Goal: Task Accomplishment & Management: Use online tool/utility

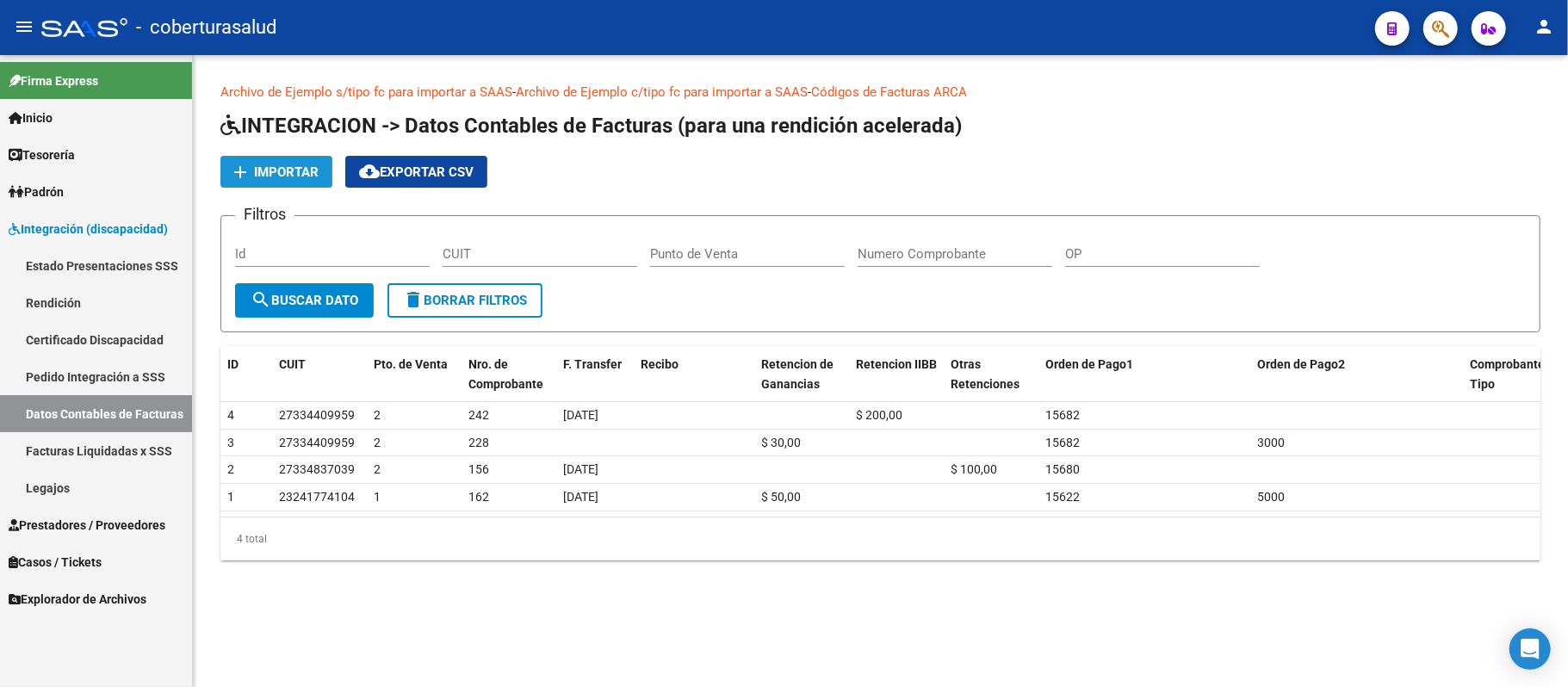
click at [304, 170] on span "Importar" at bounding box center [285, 172] width 64 height 16
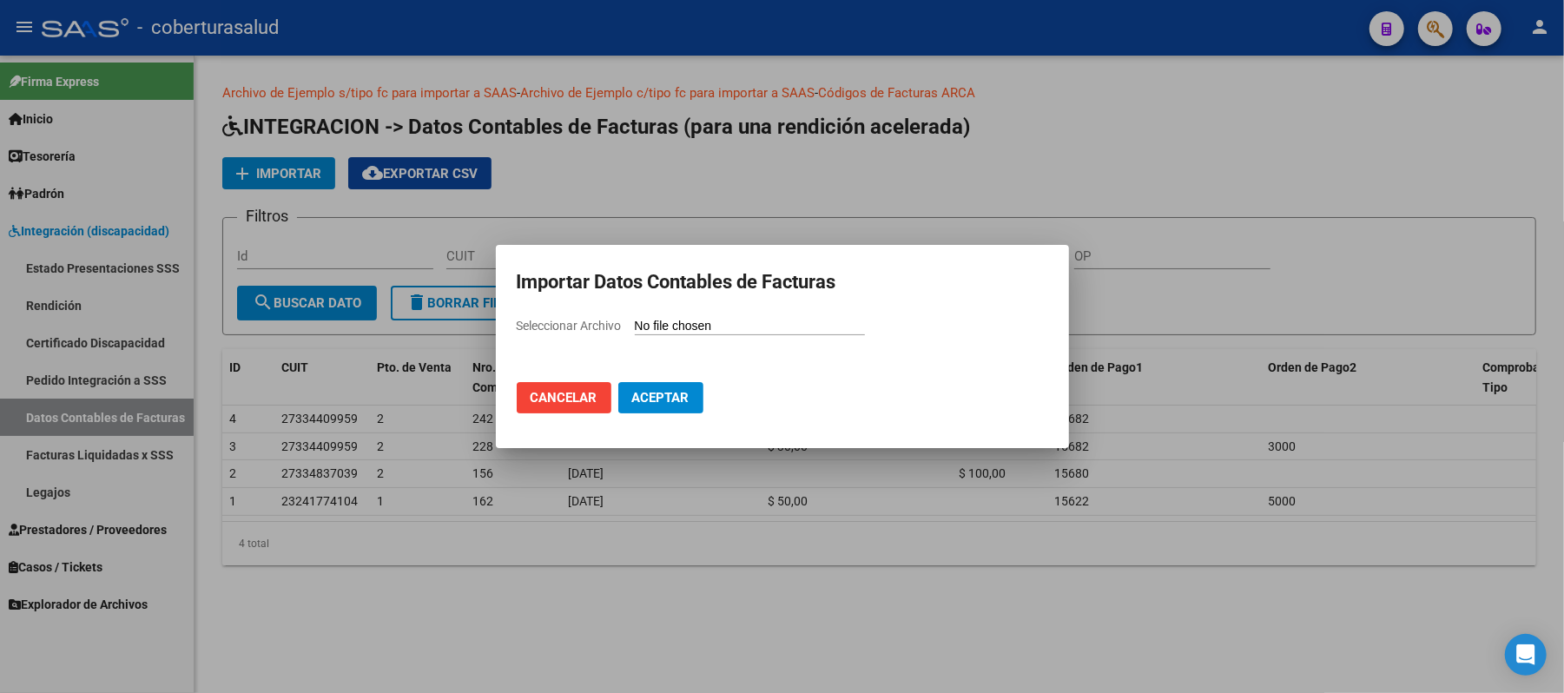
click at [735, 327] on input "Seleccionar Archivo" at bounding box center [750, 327] width 230 height 17
type input "C:\fakepath\202506.csv"
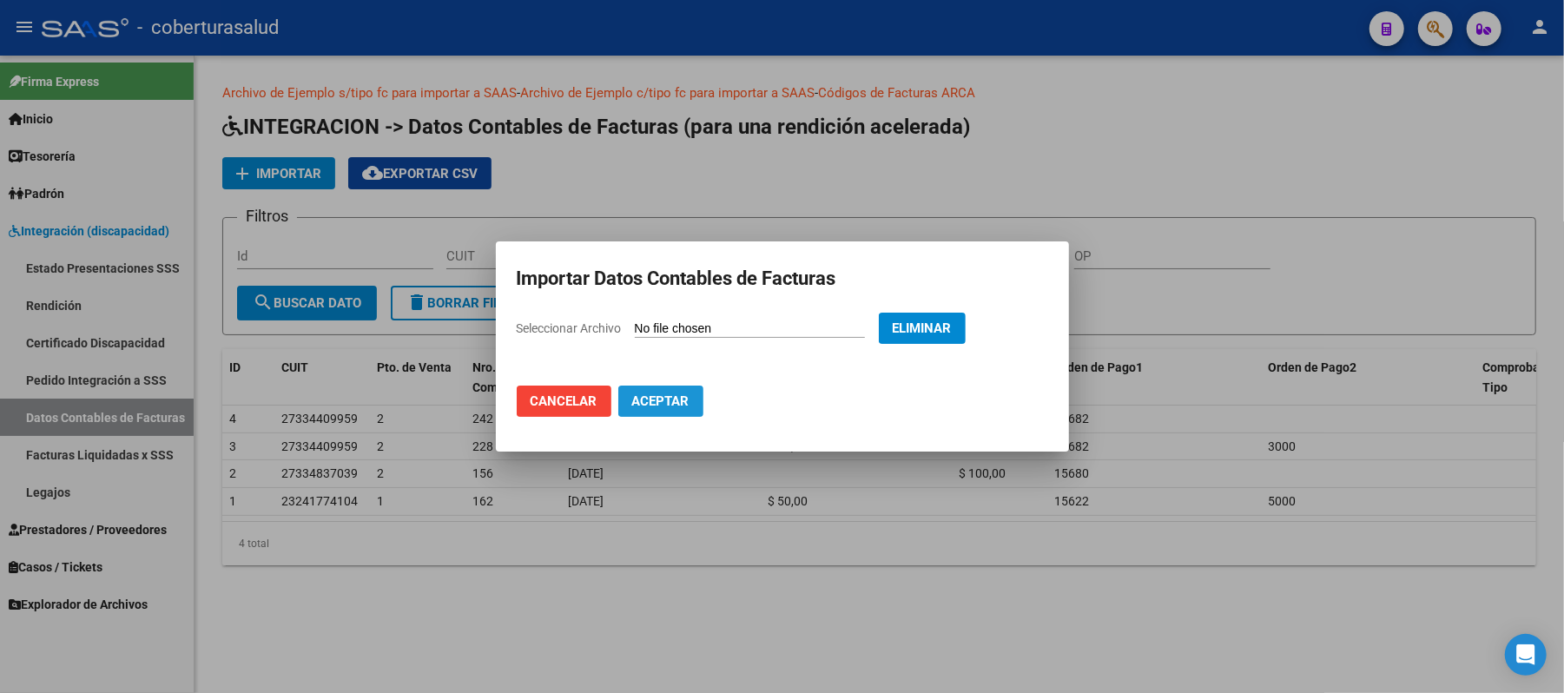
click at [667, 400] on span "Aceptar" at bounding box center [660, 401] width 57 height 16
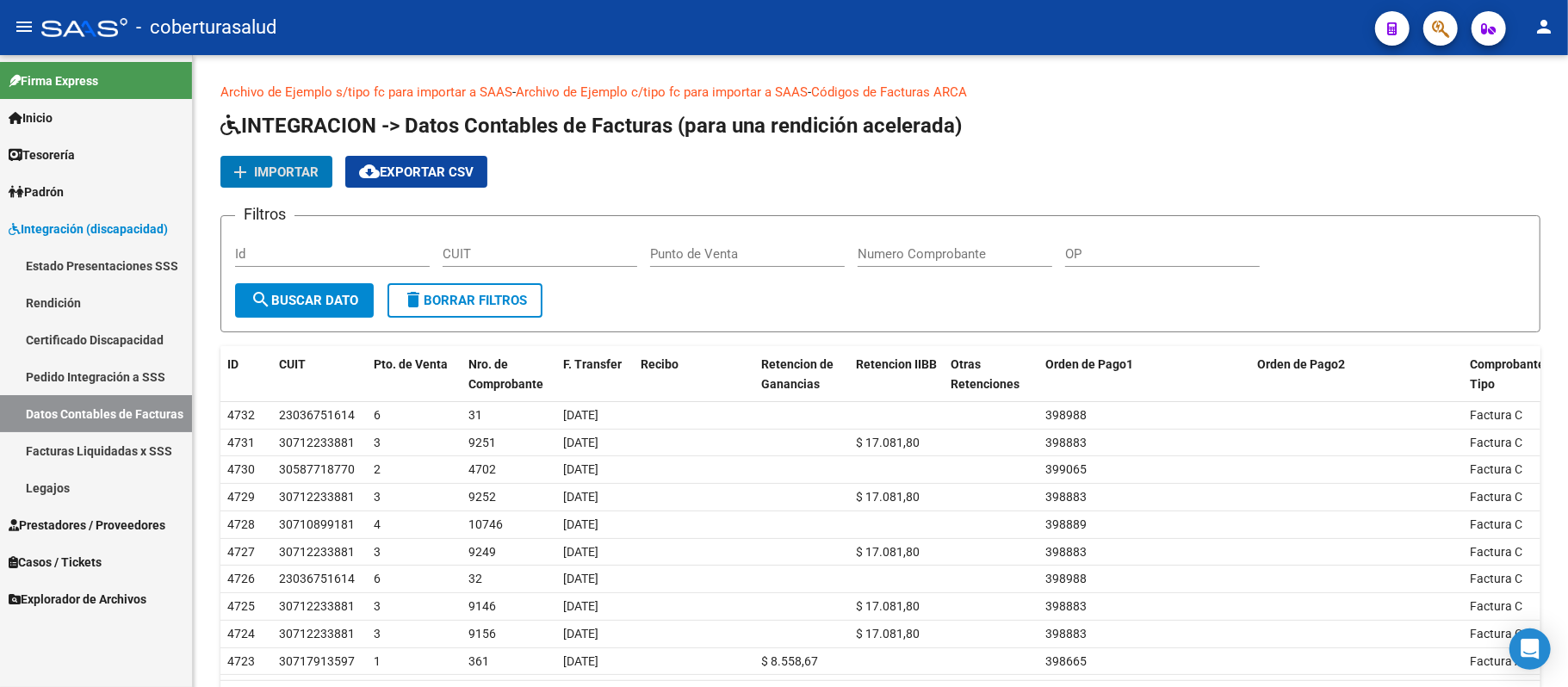
click at [42, 303] on link "Rendición" at bounding box center [96, 302] width 192 height 37
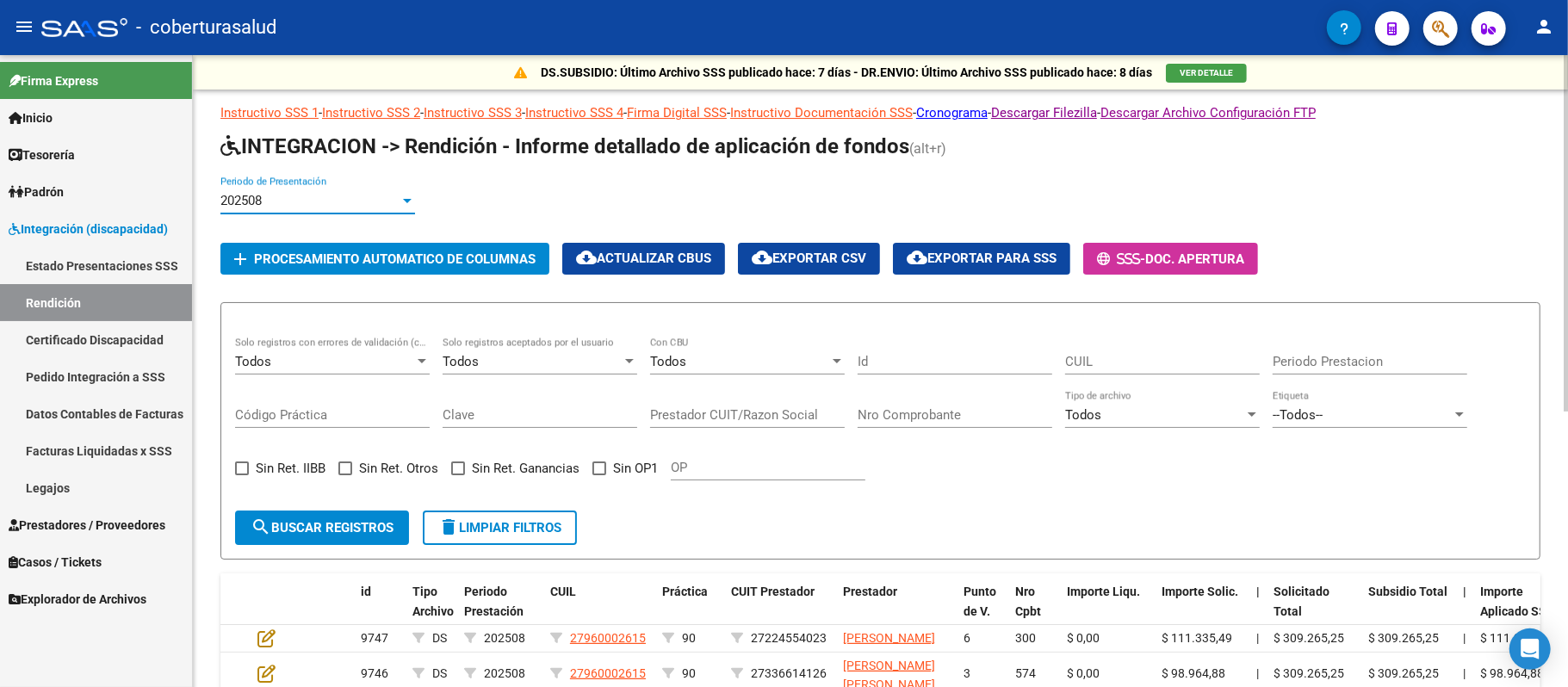
click at [400, 193] on div at bounding box center [407, 200] width 16 height 14
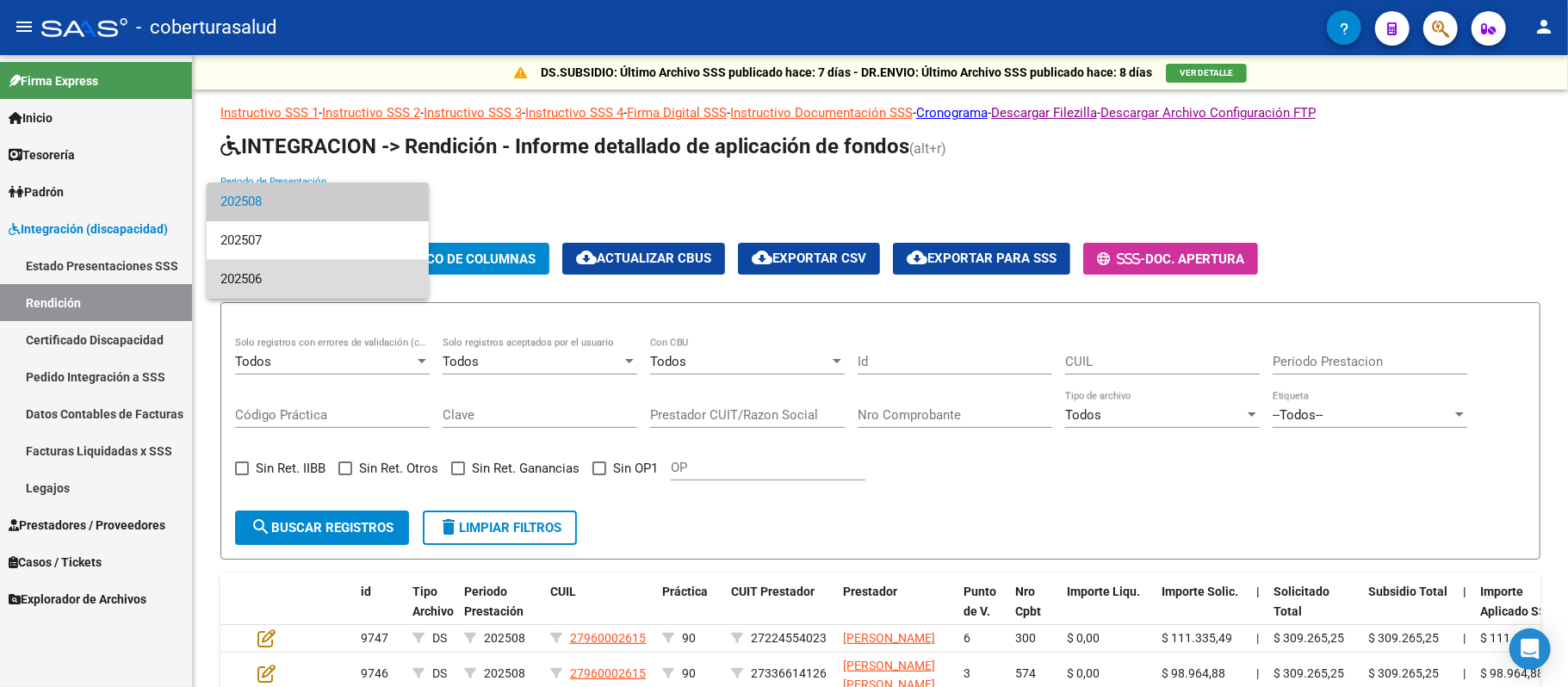
click at [343, 270] on span "202506" at bounding box center [317, 279] width 194 height 39
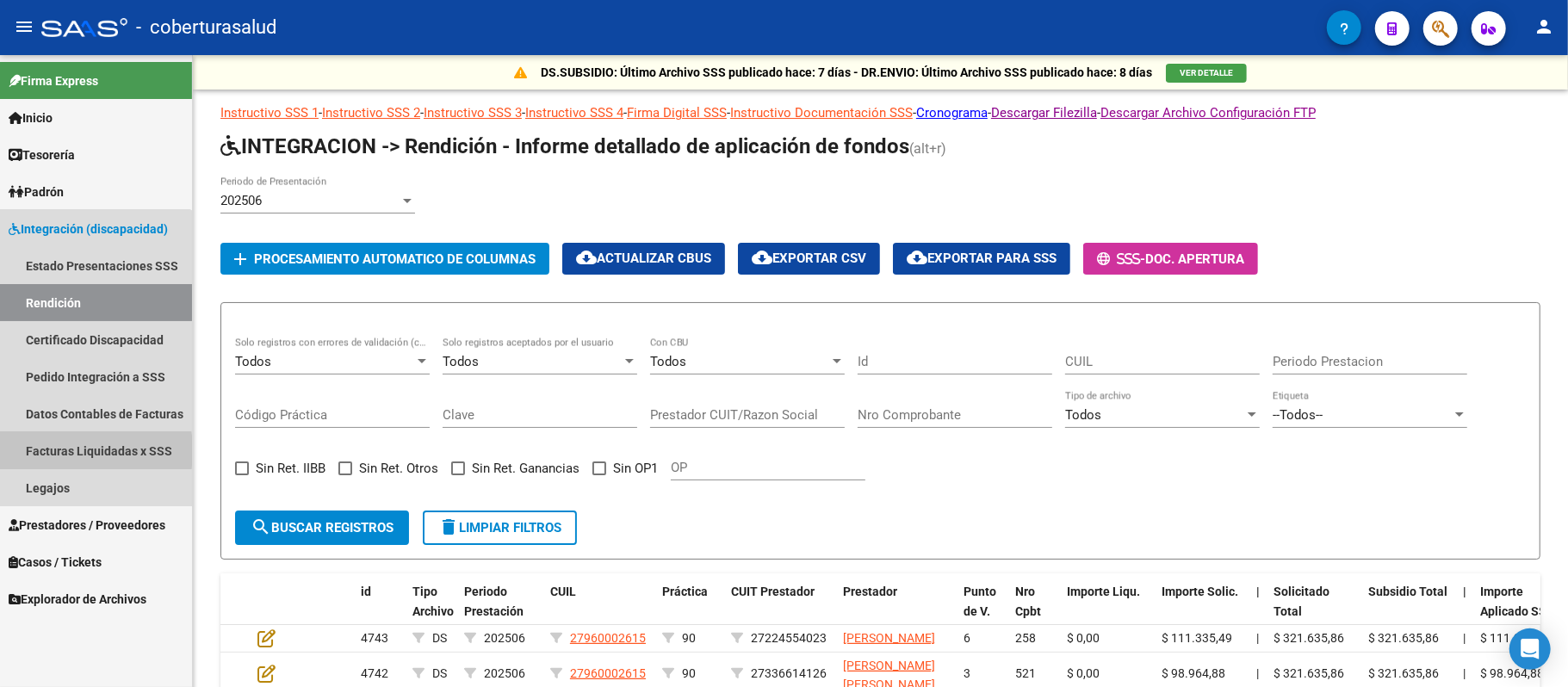
click at [40, 451] on link "Facturas Liquidadas x SSS" at bounding box center [96, 450] width 192 height 37
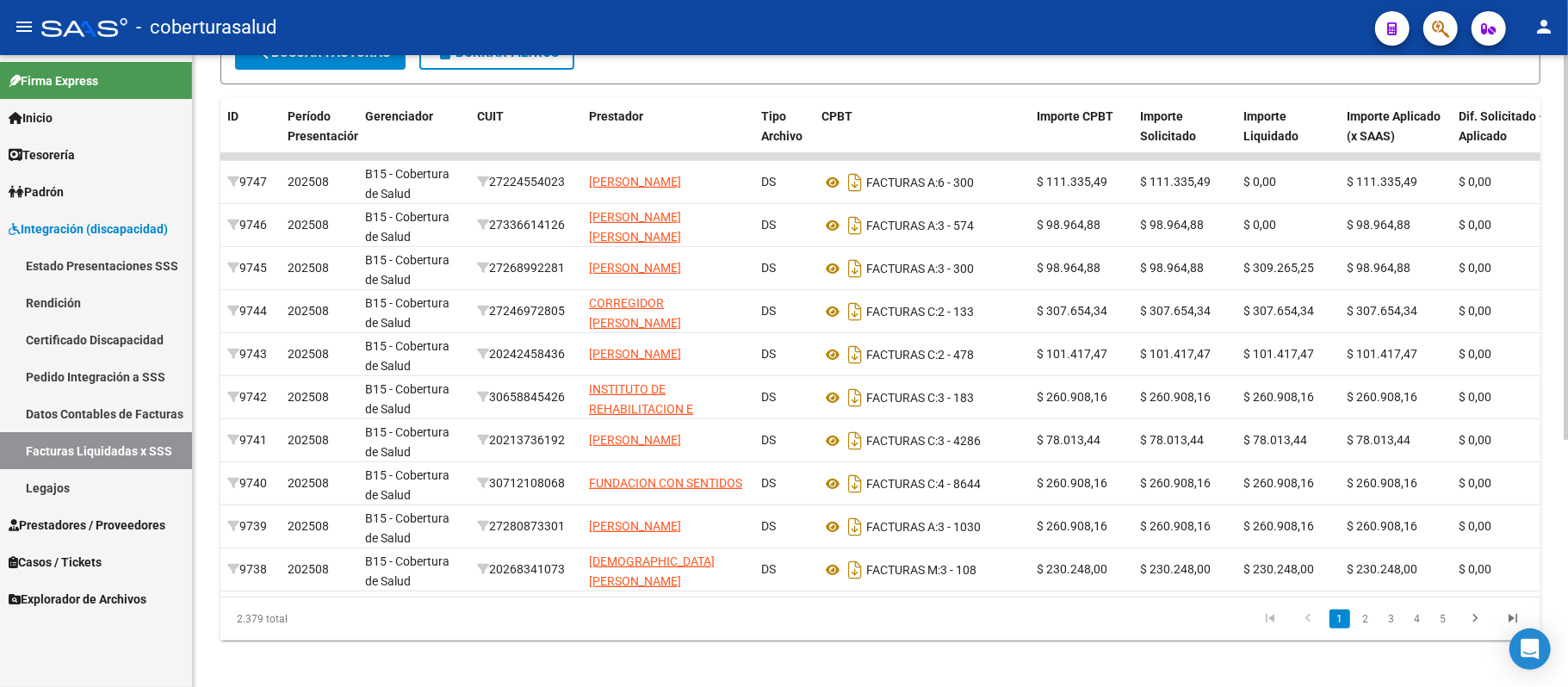
scroll to position [407, 0]
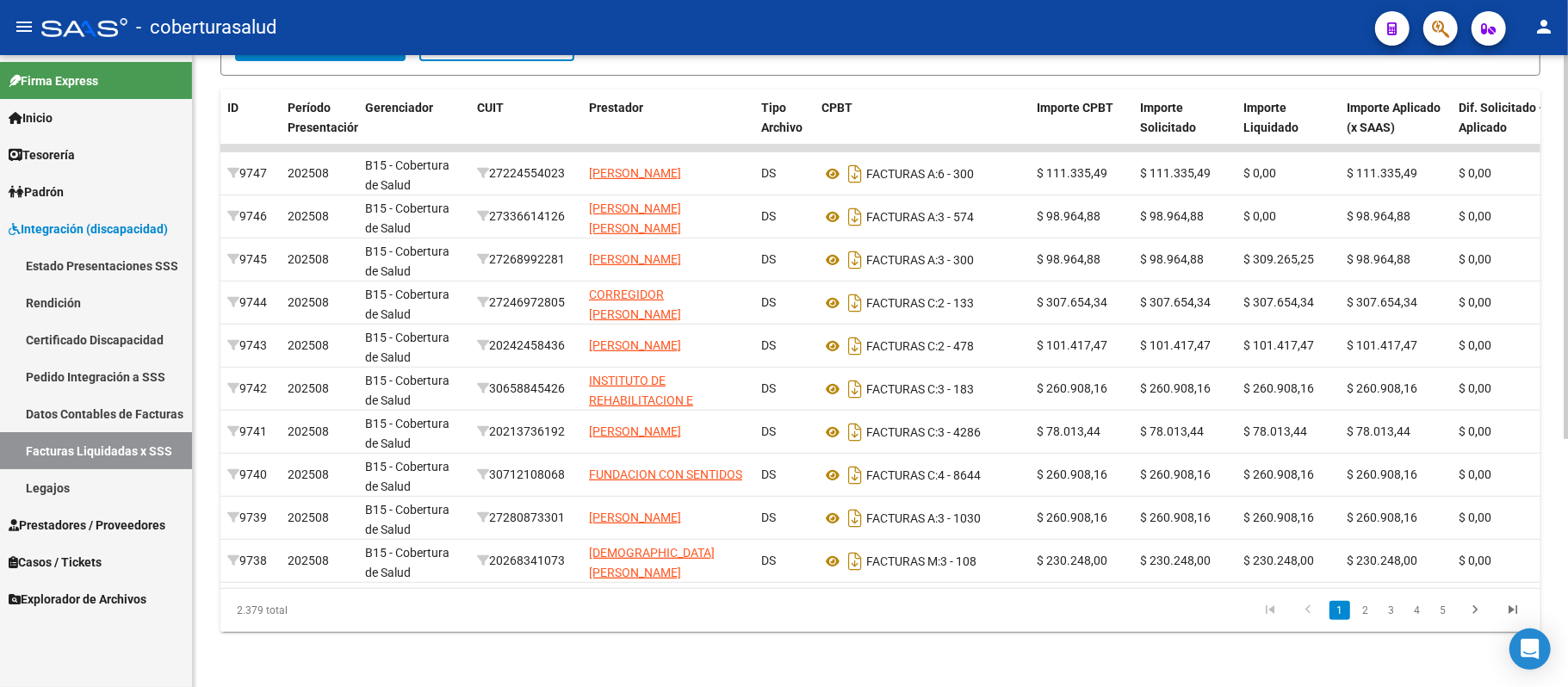
click at [1567, 582] on div at bounding box center [1565, 495] width 4 height 385
click at [1439, 610] on link "5" at bounding box center [1442, 610] width 21 height 19
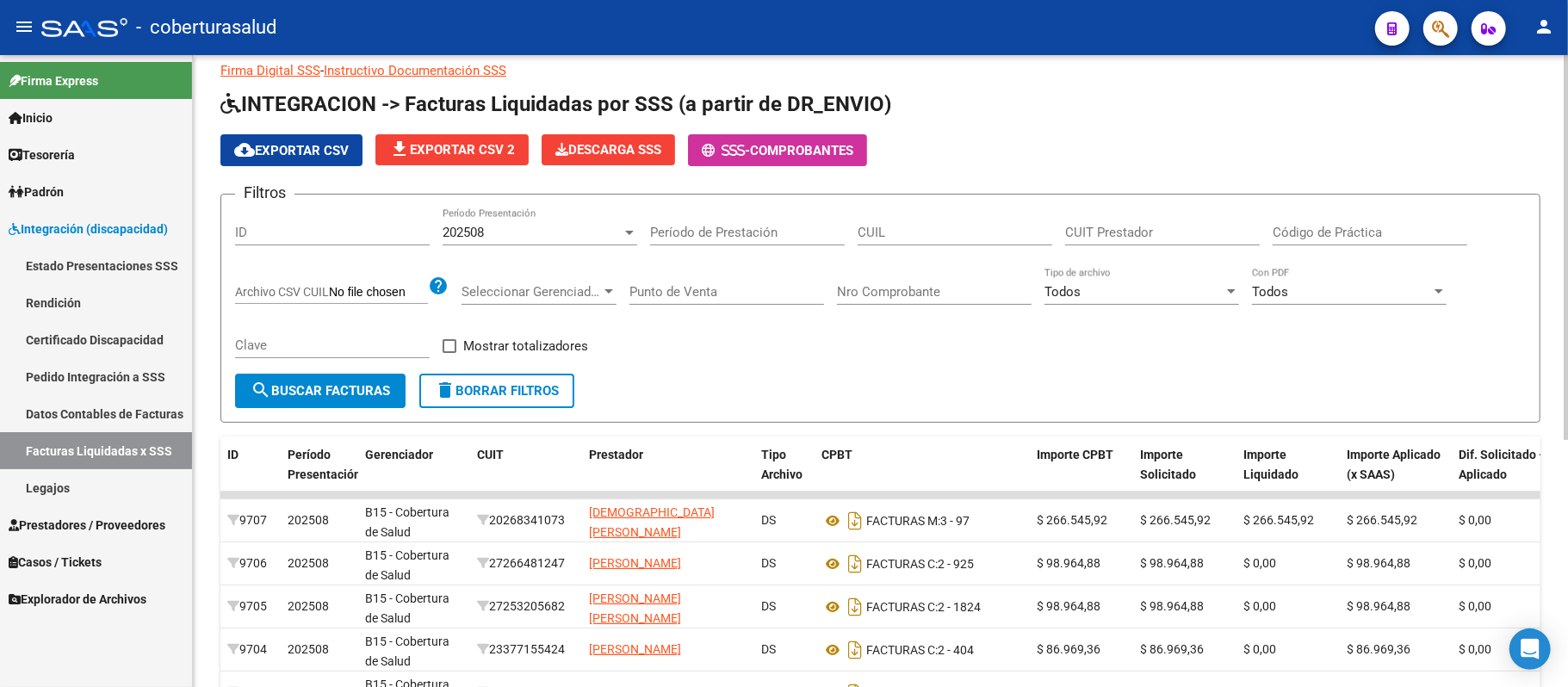
scroll to position [0, 0]
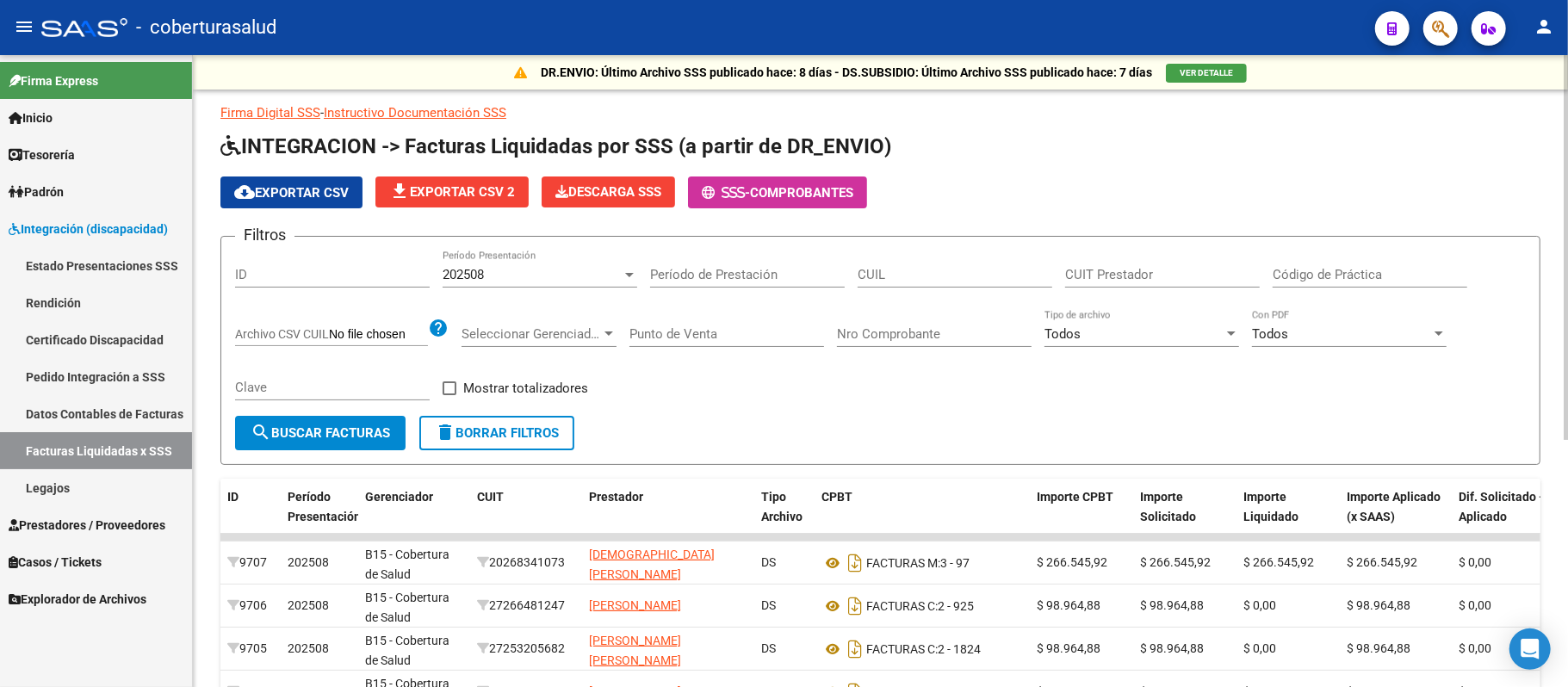
click at [1502, 107] on div "DR.ENVIO: Último Archivo SSS publicado hace: 8 días - DS.SUBSIDIO: Último Archi…" at bounding box center [883, 566] width 1380 height 1021
click at [561, 263] on div "202508 Período Presentación" at bounding box center [539, 269] width 194 height 37
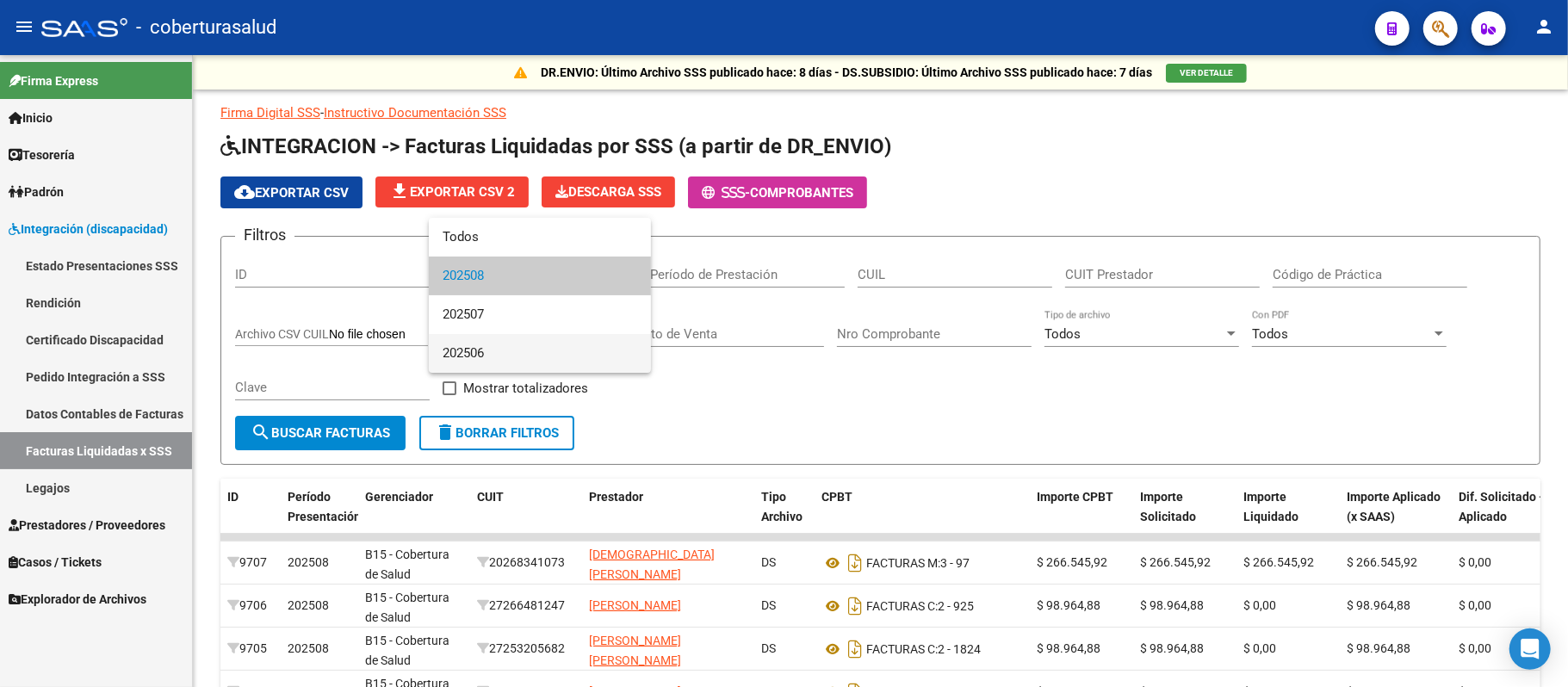
click at [549, 344] on span "202506" at bounding box center [539, 353] width 194 height 39
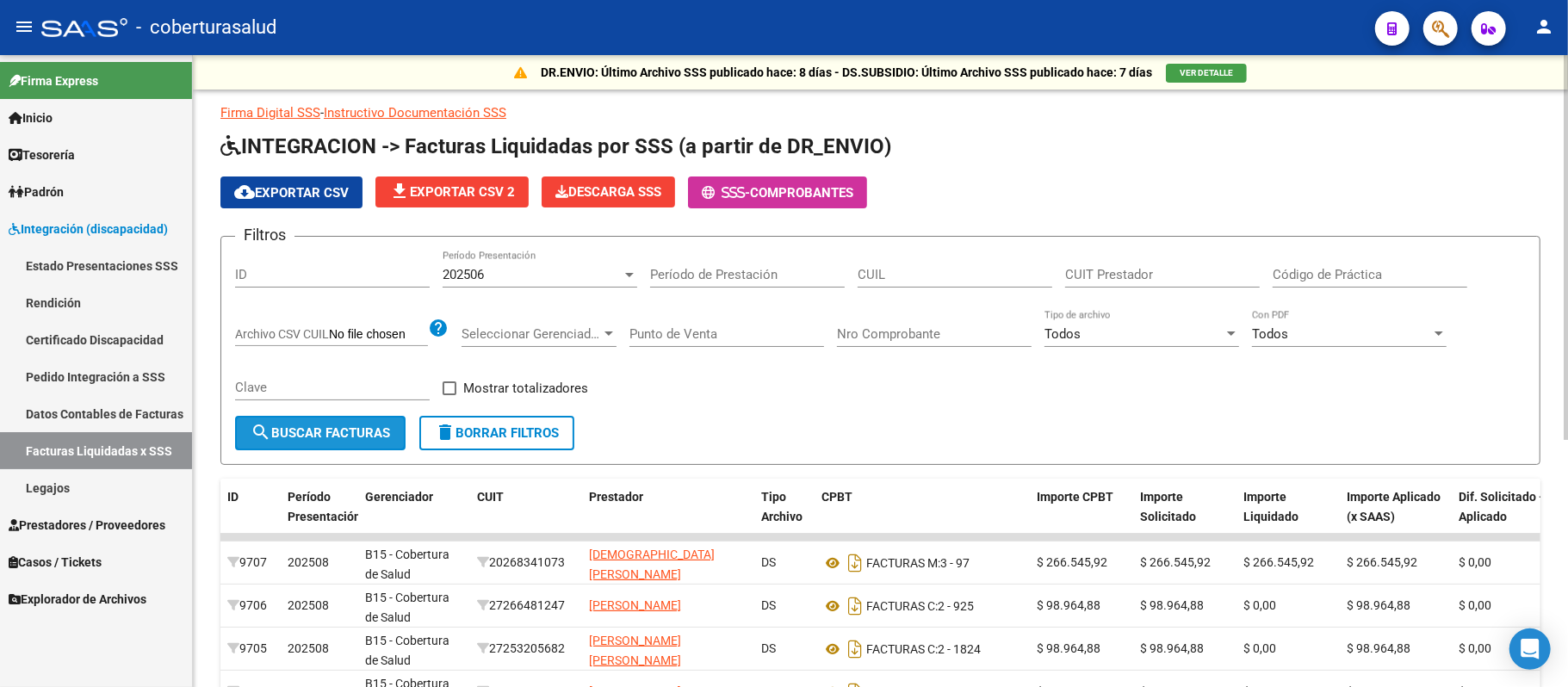
click at [348, 434] on span "search Buscar Facturas" at bounding box center [320, 433] width 140 height 16
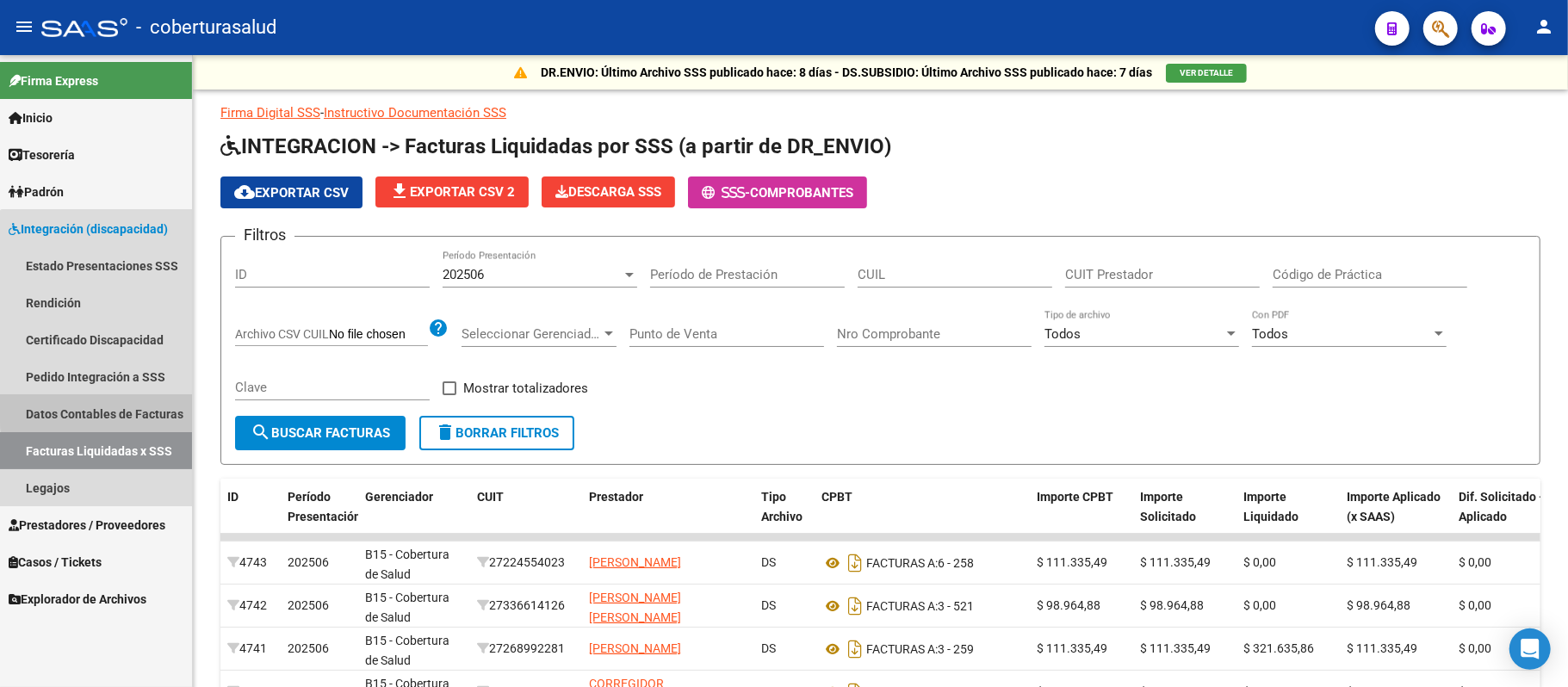
click at [156, 406] on link "Datos Contables de Facturas" at bounding box center [96, 413] width 192 height 37
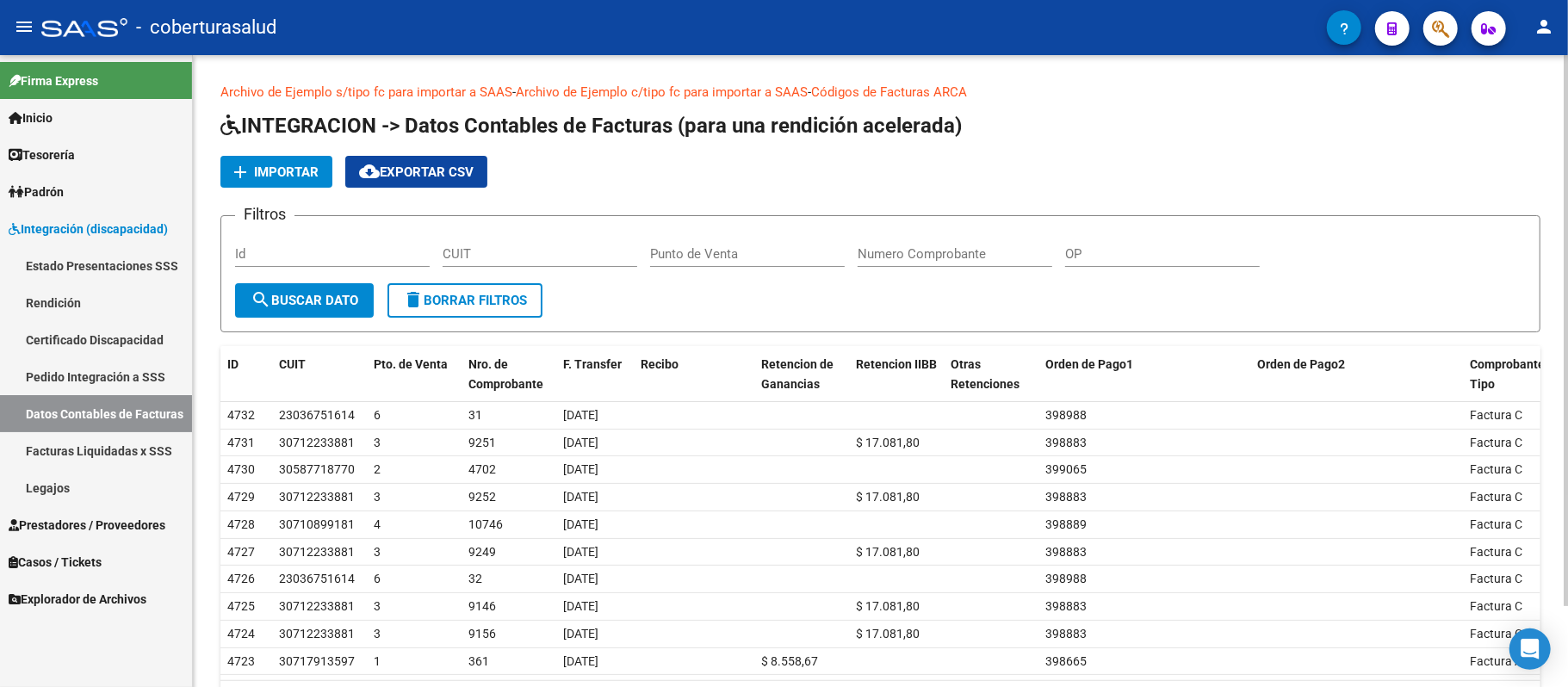
click at [1554, 255] on div "Archivo de Ejemplo s/tipo fc para importar a SAAS - Archivo de Ejemplo c/tipo f…" at bounding box center [883, 417] width 1380 height 724
